Goal: Navigation & Orientation: Find specific page/section

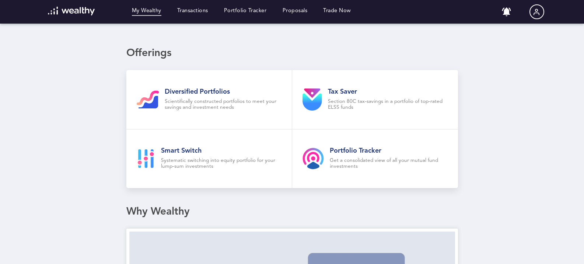
click at [538, 12] on icon at bounding box center [537, 12] width 8 height 8
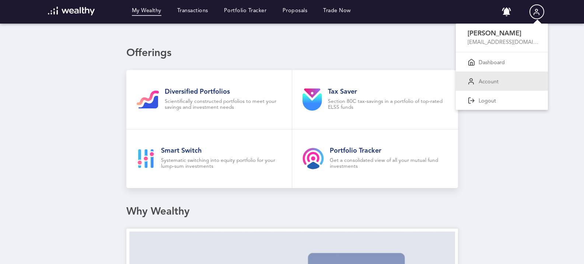
click at [487, 81] on p "Account" at bounding box center [489, 82] width 20 height 7
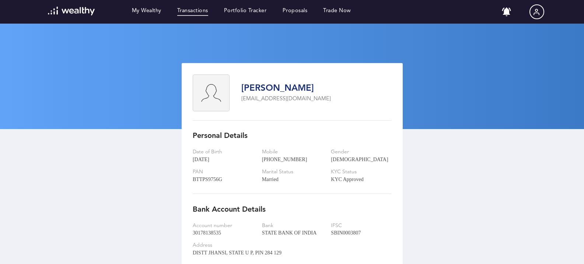
click at [201, 8] on link "Transactions" at bounding box center [192, 12] width 31 height 8
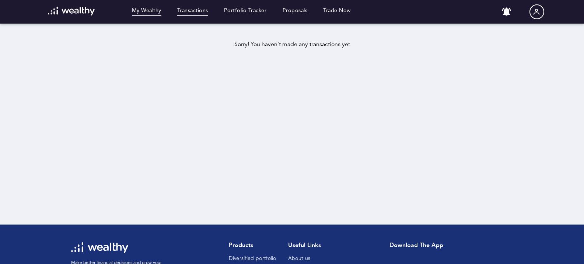
click at [162, 11] on link "My Wealthy" at bounding box center [146, 12] width 29 height 8
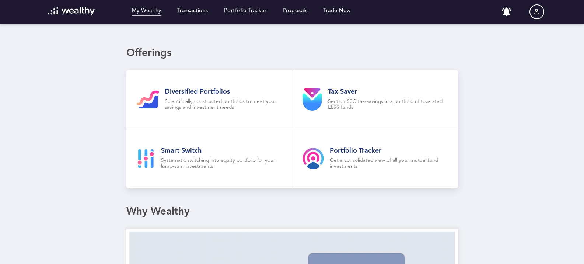
click at [59, 9] on img at bounding box center [71, 11] width 47 height 9
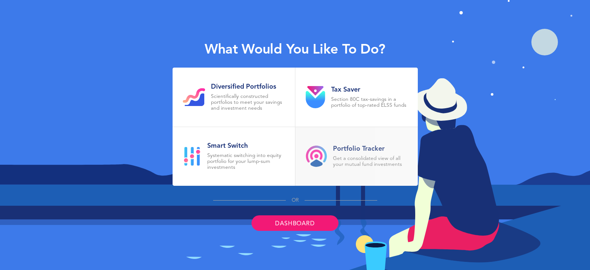
click at [337, 153] on div "Portfolio Tracker Get a consolidated view of all your mutual fund investments" at bounding box center [370, 156] width 74 height 23
